Goal: Navigation & Orientation: Find specific page/section

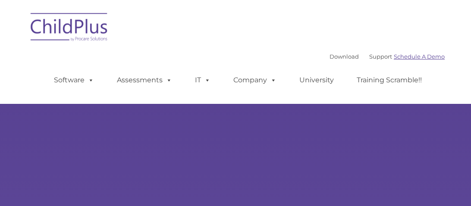
type input ""
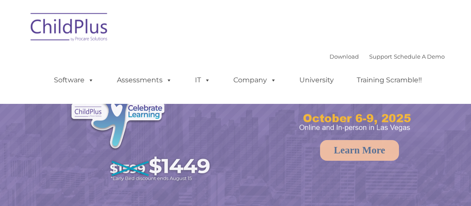
select select "MEDIUM"
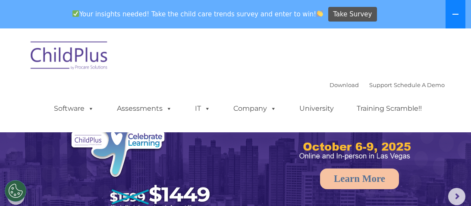
click at [458, 15] on icon at bounding box center [455, 14] width 7 height 7
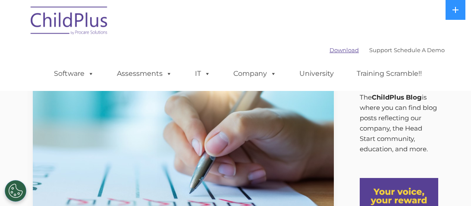
click at [329, 51] on link "Download" at bounding box center [343, 50] width 29 height 7
click at [329, 53] on link "Download" at bounding box center [343, 50] width 29 height 7
click at [69, 78] on link "Software" at bounding box center [73, 73] width 57 height 17
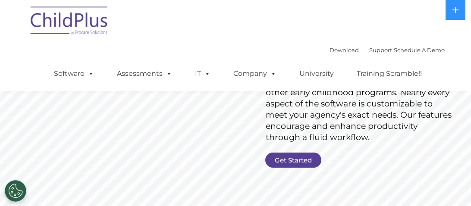
scroll to position [125, 0]
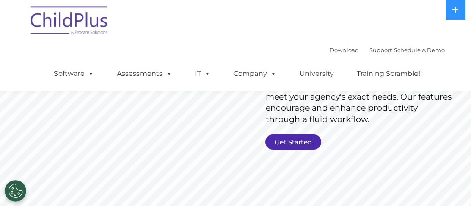
click at [297, 138] on link "Get Started" at bounding box center [293, 142] width 56 height 15
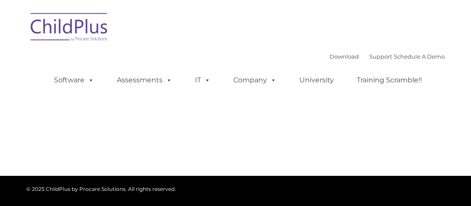
type input ""
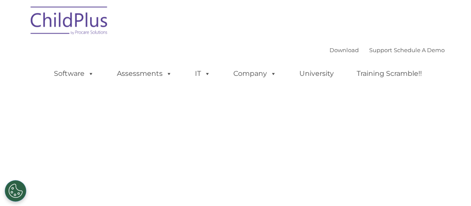
select select "MEDIUM"
